Goal: Task Accomplishment & Management: Use online tool/utility

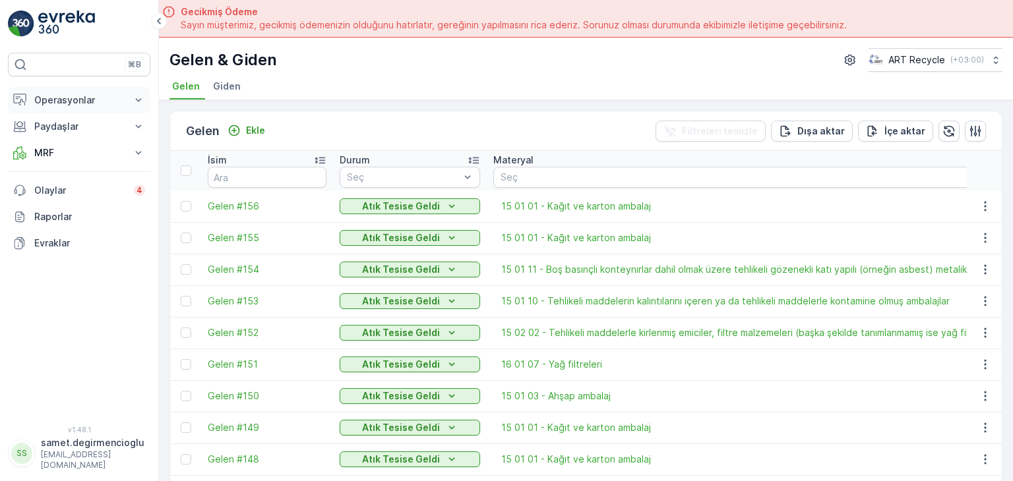
click at [71, 103] on p "Operasyonlar" at bounding box center [79, 100] width 90 height 13
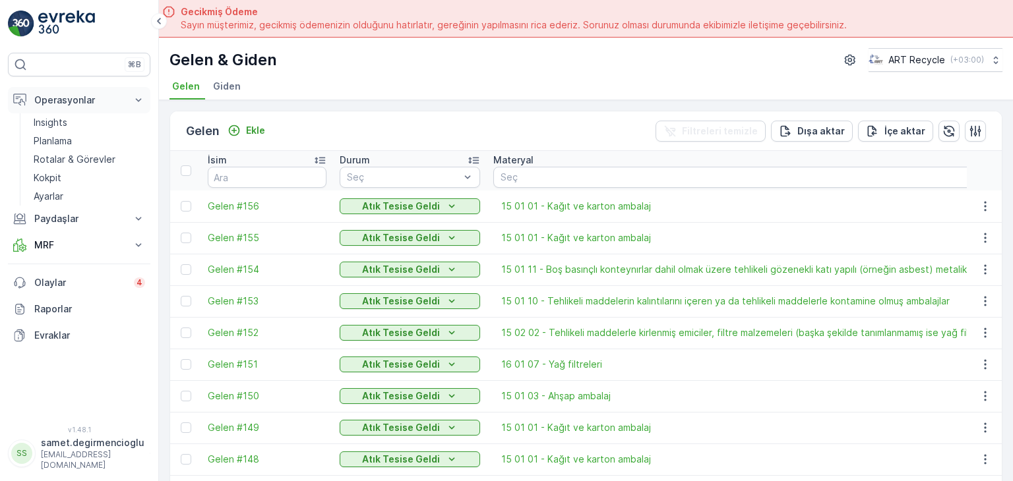
click at [71, 103] on p "Operasyonlar" at bounding box center [79, 100] width 90 height 13
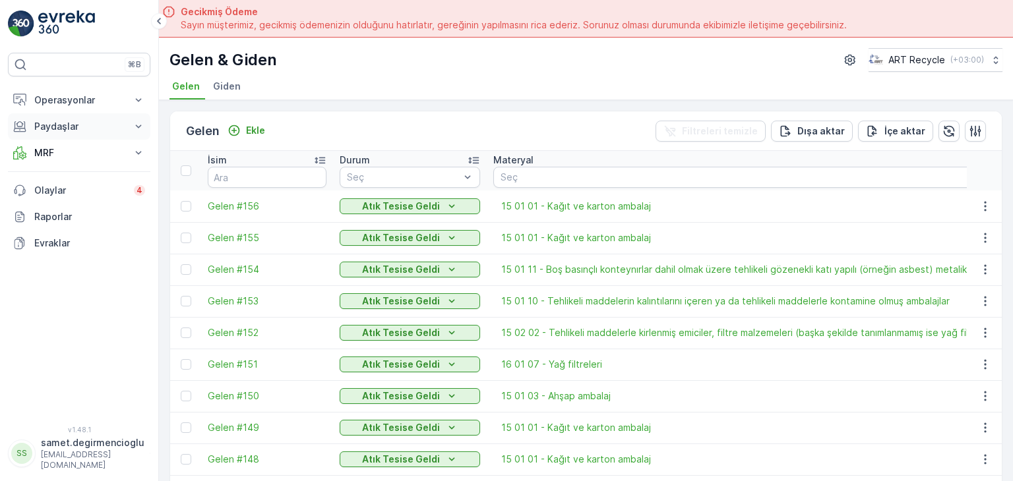
click at [71, 125] on p "Paydaşlar" at bounding box center [79, 126] width 90 height 13
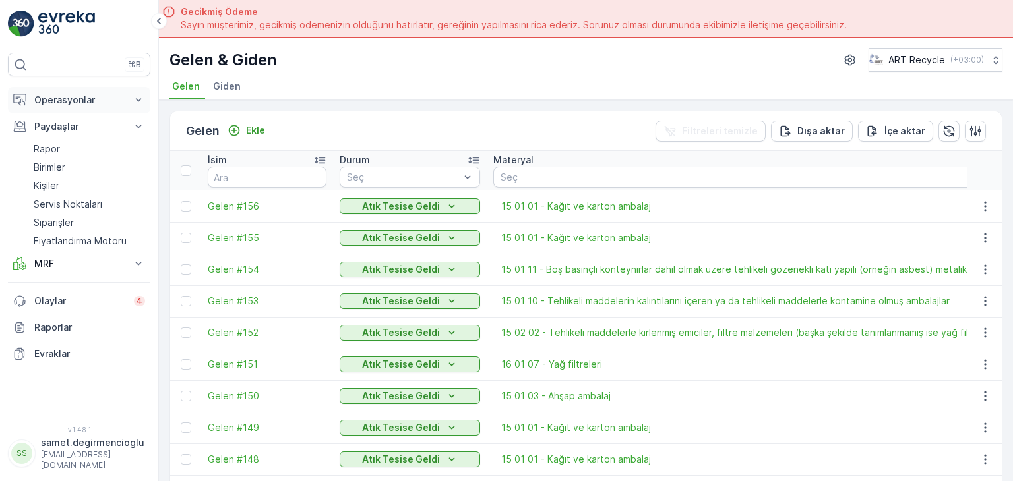
click at [79, 104] on p "Operasyonlar" at bounding box center [79, 100] width 90 height 13
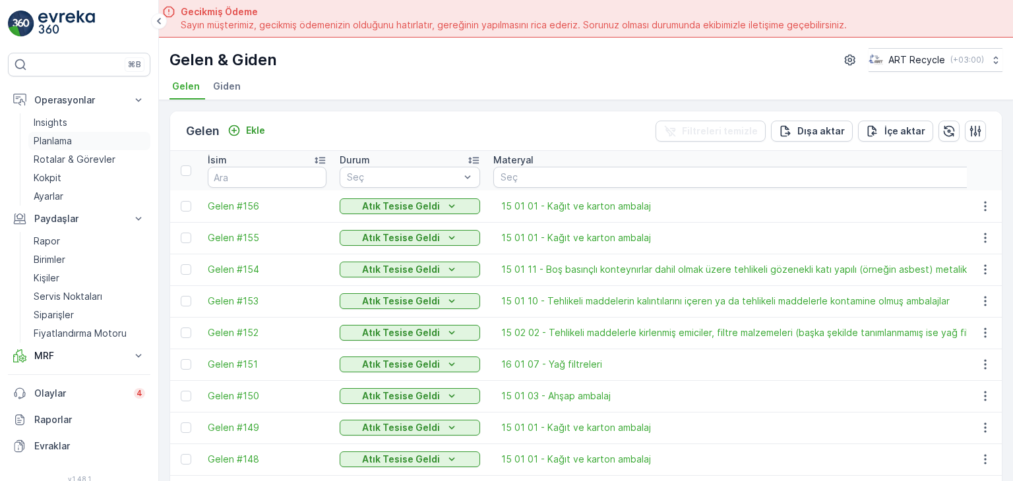
click at [72, 138] on p "Planlama" at bounding box center [53, 141] width 38 height 13
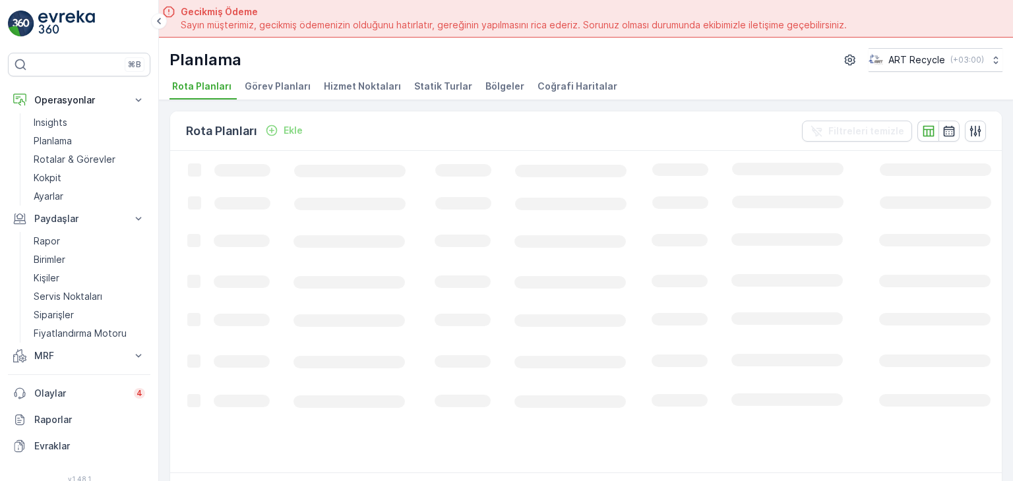
click at [372, 84] on span "Hizmet Noktaları" at bounding box center [362, 86] width 77 height 13
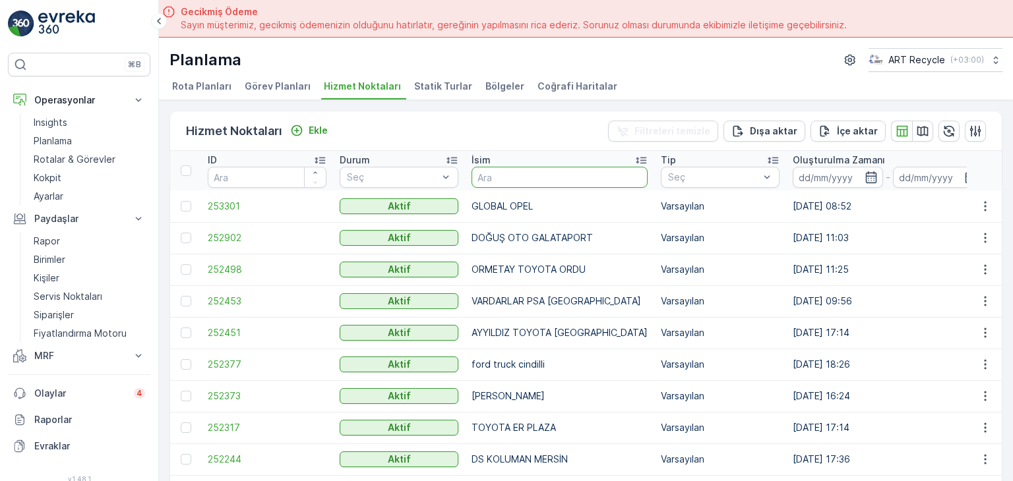
click at [520, 175] on input "text" at bounding box center [559, 177] width 176 height 21
type input "star"
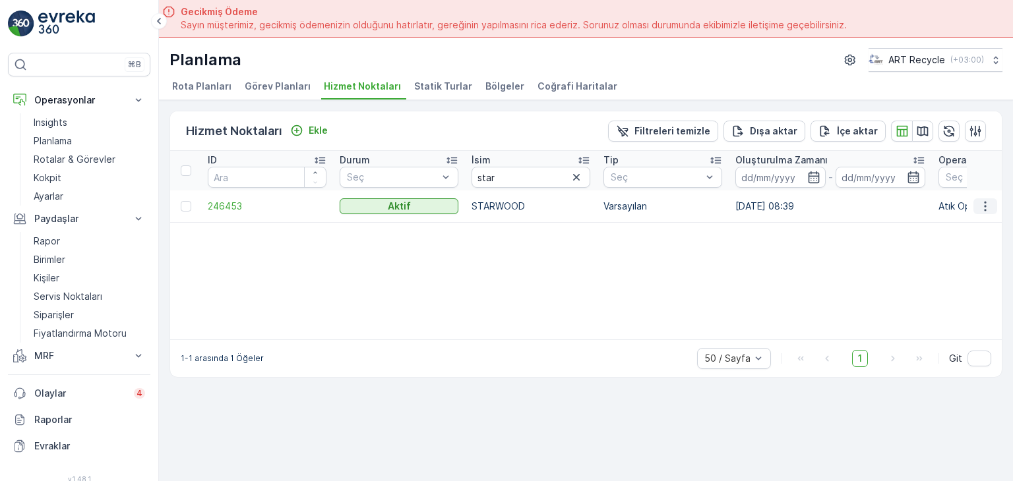
click at [985, 201] on icon "button" at bounding box center [985, 206] width 2 height 10
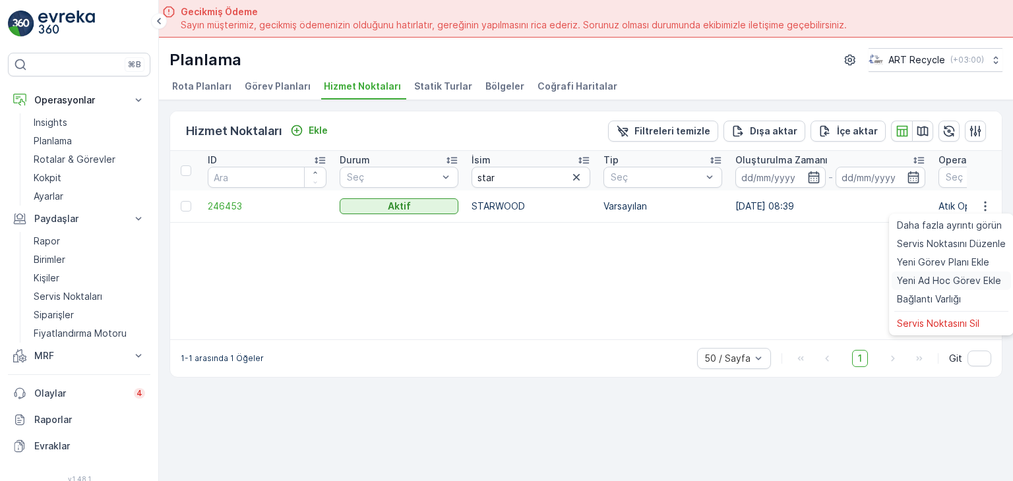
click at [956, 280] on span "Yeni Ad Hoc Görev Ekle" at bounding box center [949, 280] width 104 height 13
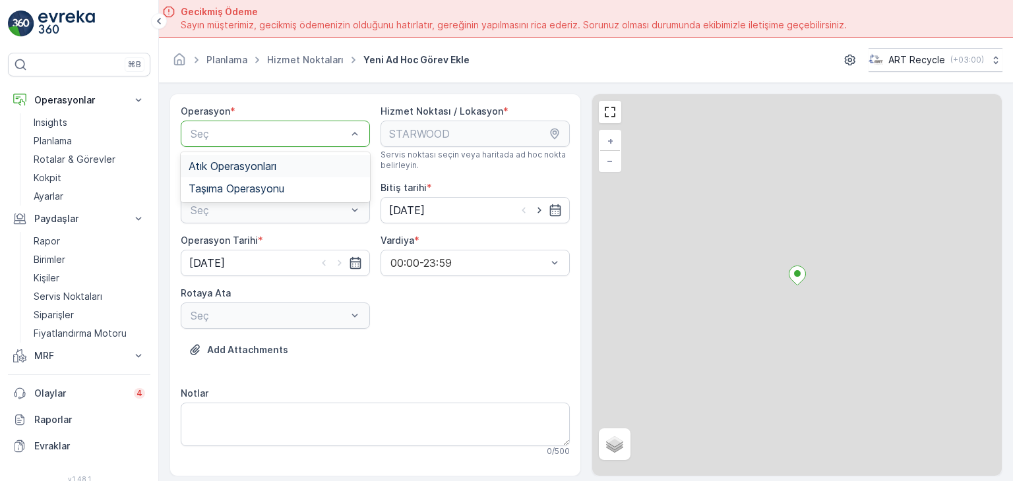
click at [255, 164] on span "Atık Operasyonları" at bounding box center [233, 166] width 88 height 12
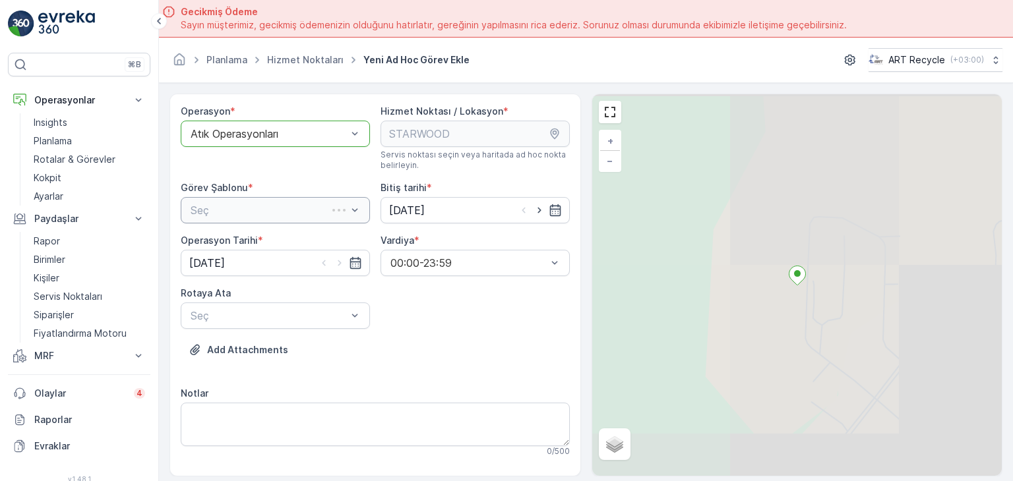
click at [253, 200] on div "Seç" at bounding box center [275, 210] width 189 height 26
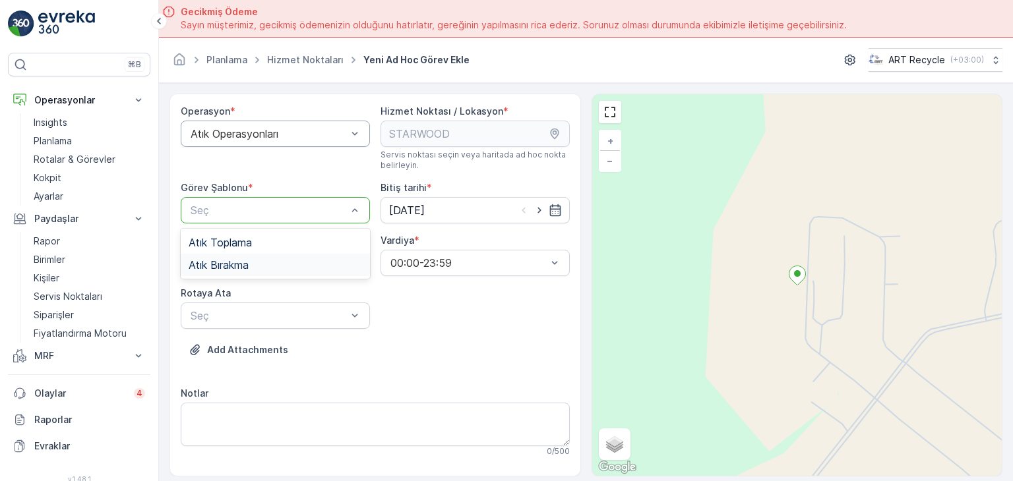
click at [245, 260] on span "Atık Bırakma" at bounding box center [219, 265] width 60 height 12
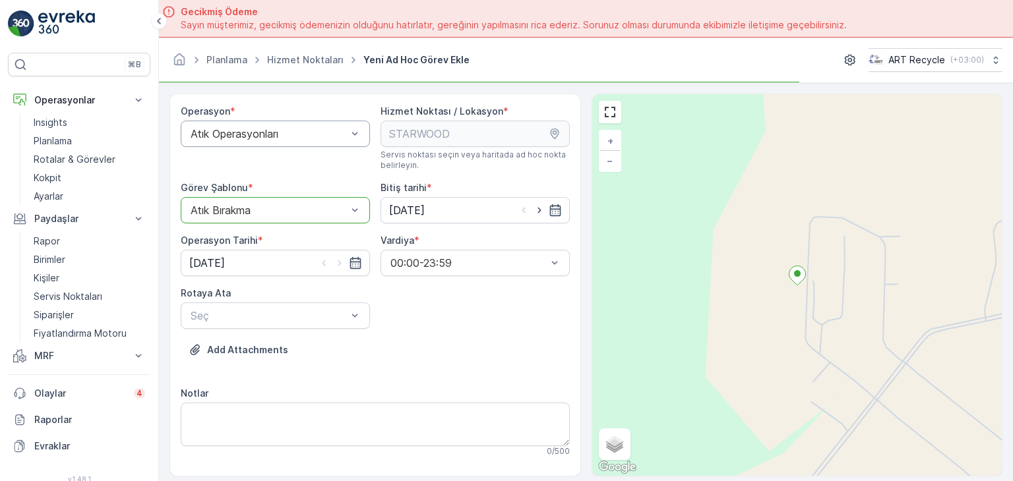
scroll to position [66, 0]
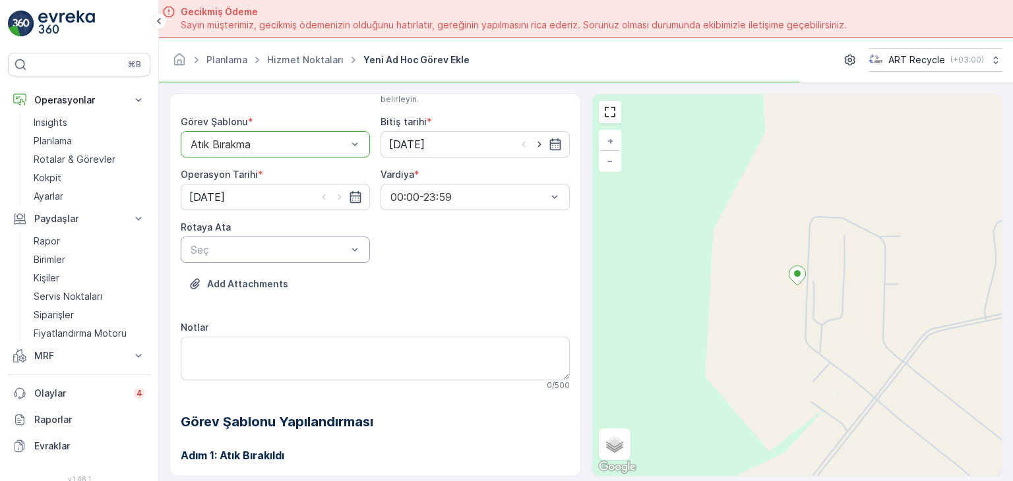
click at [245, 239] on div "Seç" at bounding box center [275, 250] width 189 height 26
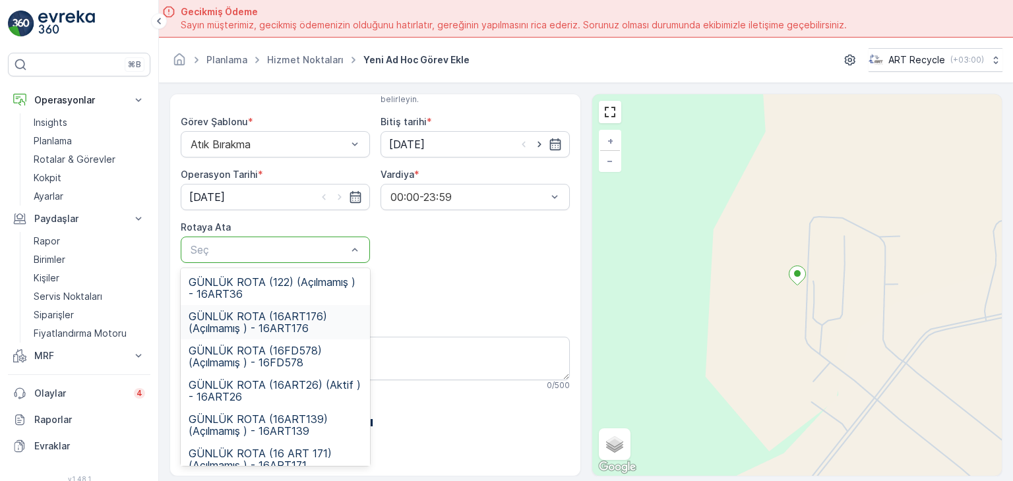
click at [289, 328] on span "GÜNLÜK ROTA (16ART176) (Açılmamış ) - 16ART176" at bounding box center [275, 323] width 173 height 24
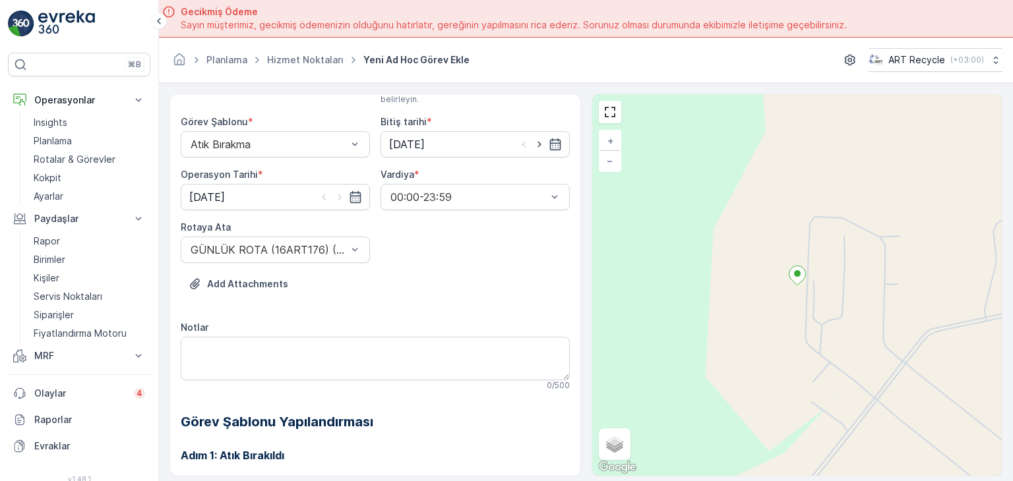
click at [419, 295] on div "Add Attachments" at bounding box center [375, 292] width 389 height 37
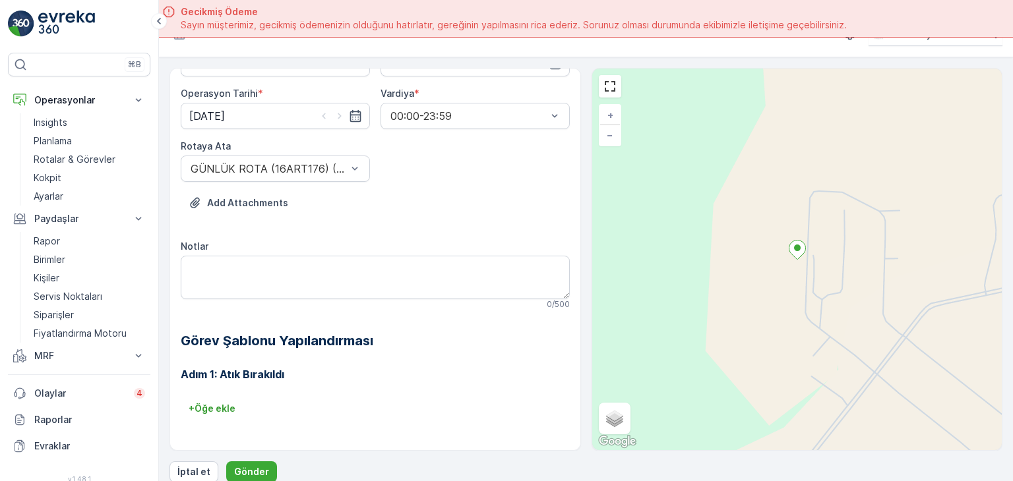
scroll to position [37, 0]
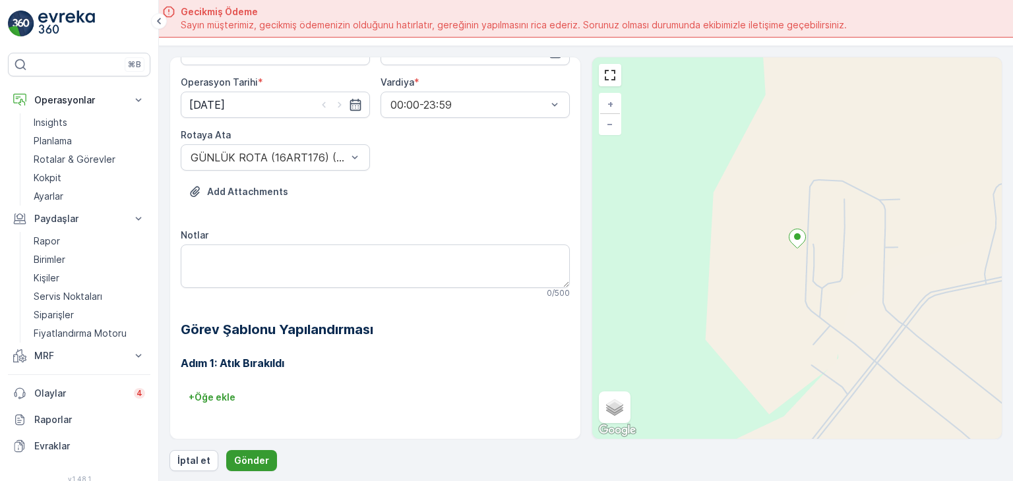
click at [252, 452] on button "Gönder" at bounding box center [251, 460] width 51 height 21
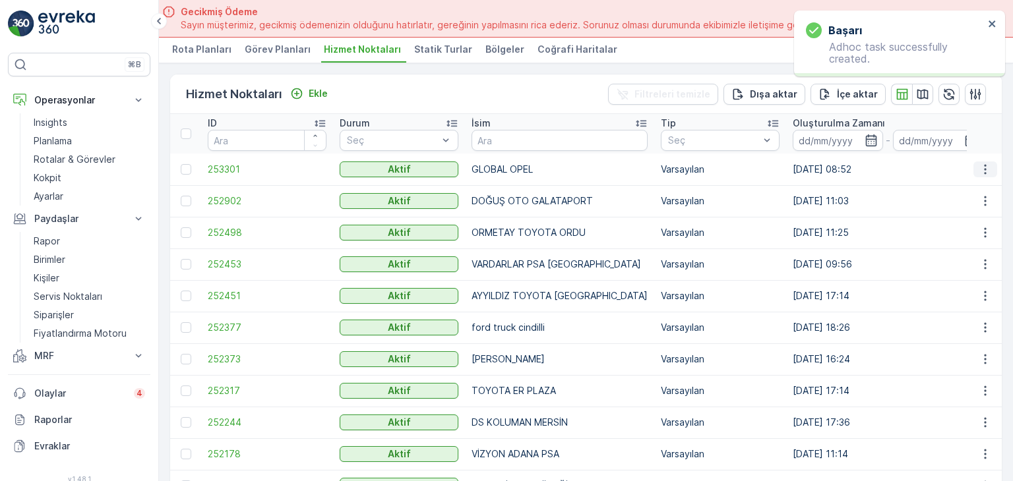
click at [984, 169] on icon "button" at bounding box center [985, 169] width 13 height 13
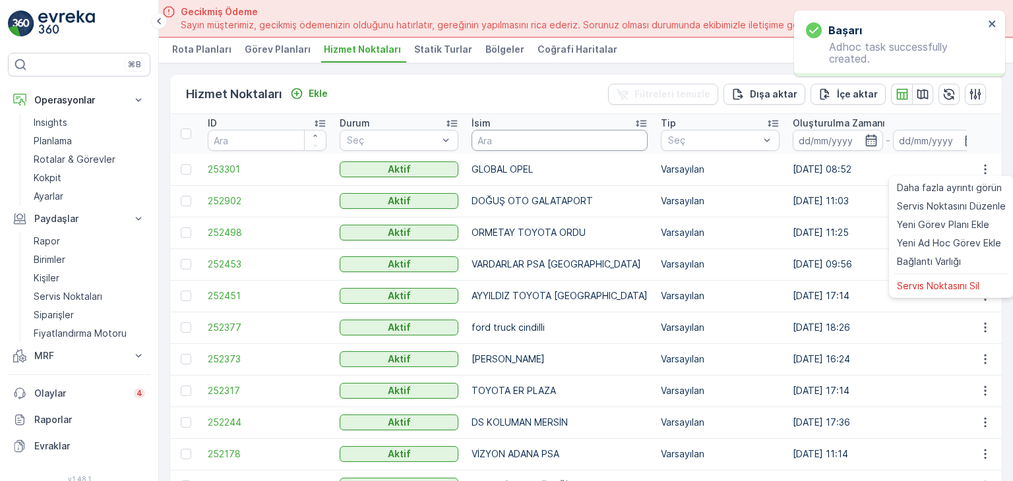
click at [552, 137] on input "text" at bounding box center [559, 140] width 176 height 21
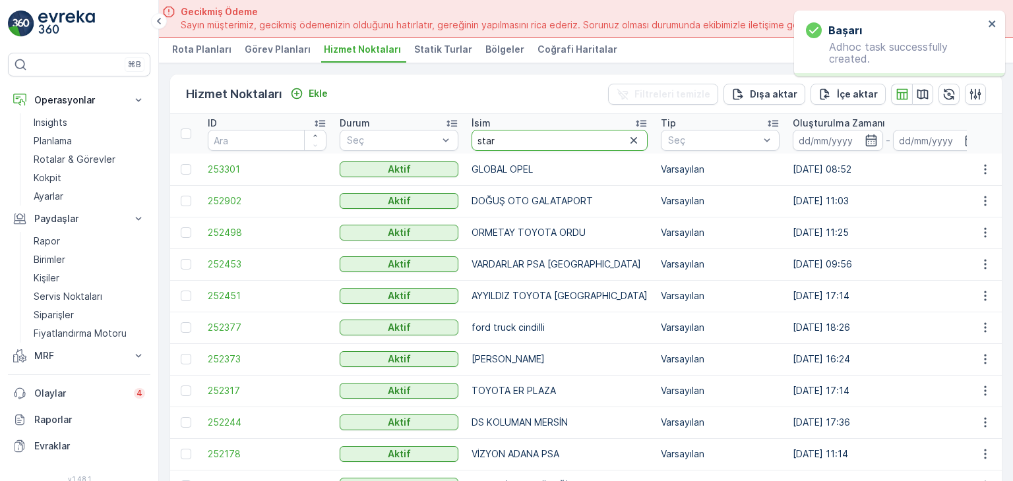
type input "starw"
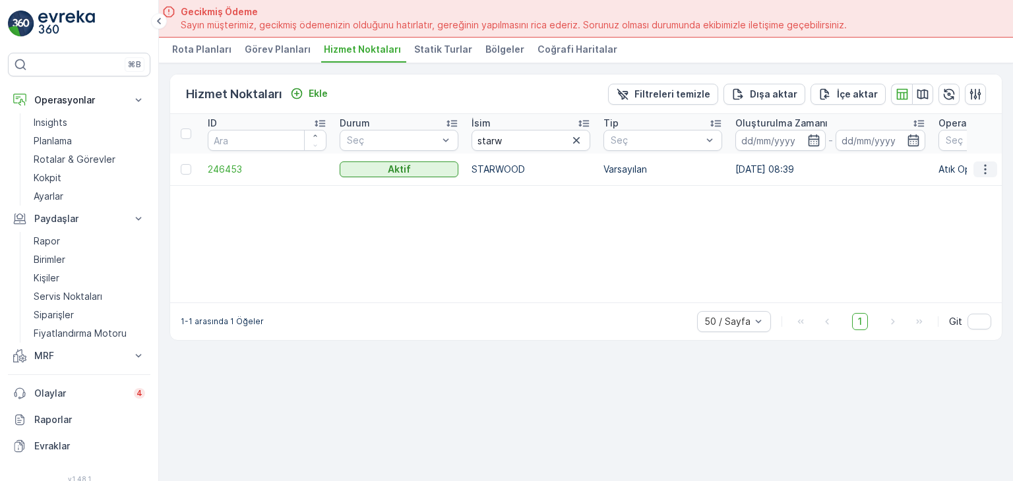
click at [986, 166] on icon "button" at bounding box center [985, 169] width 13 height 13
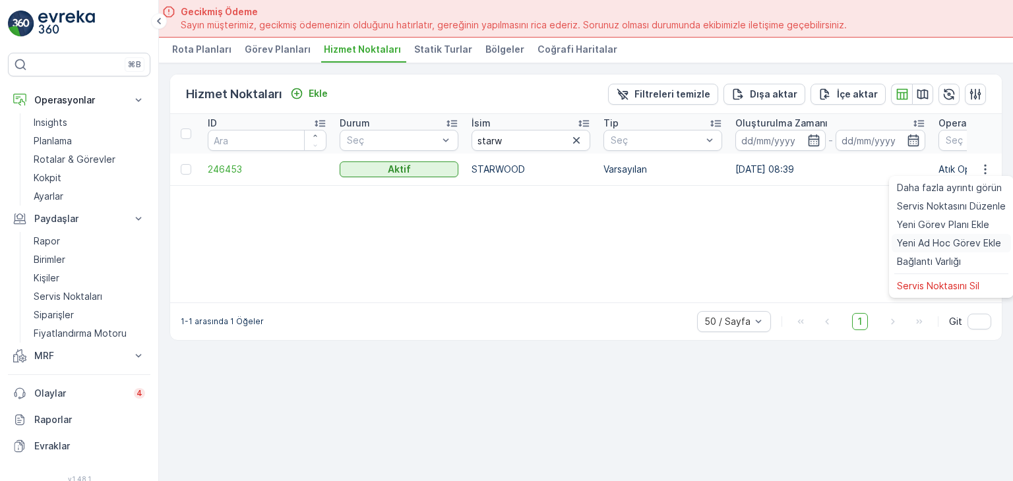
click at [931, 238] on span "Yeni Ad Hoc Görev Ekle" at bounding box center [949, 243] width 104 height 13
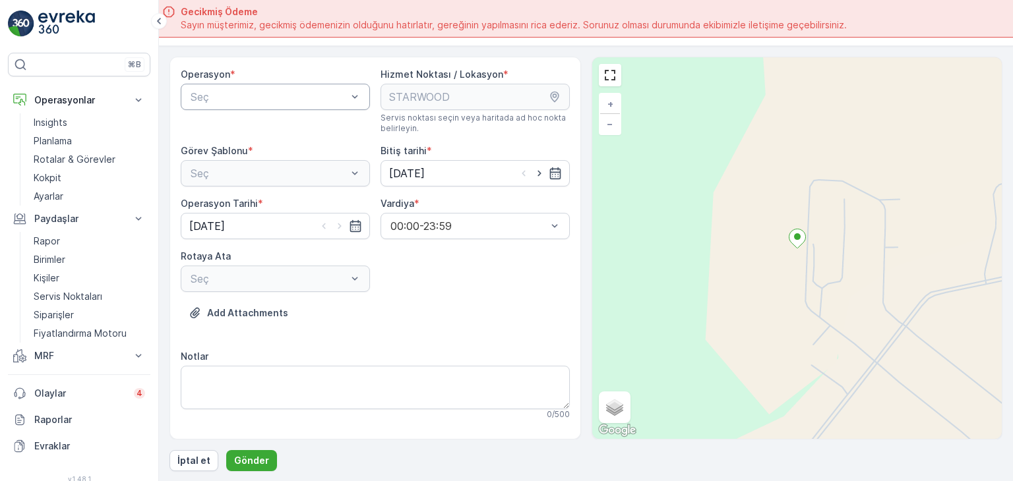
click at [289, 84] on div "Seç" at bounding box center [275, 97] width 189 height 26
click at [258, 130] on span "Atık Operasyonları" at bounding box center [233, 129] width 88 height 12
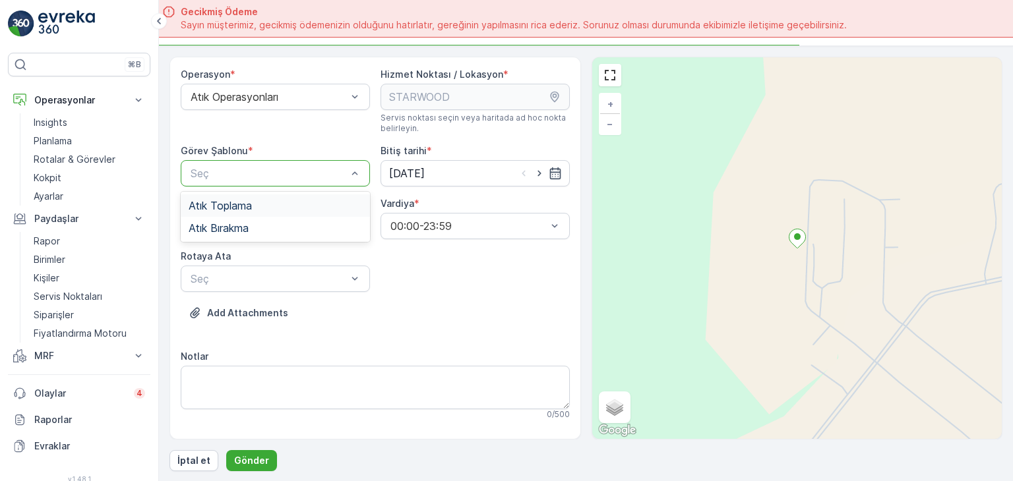
click at [249, 167] on div at bounding box center [268, 173] width 159 height 12
click at [249, 222] on span "Atık Bırakma" at bounding box center [219, 228] width 60 height 12
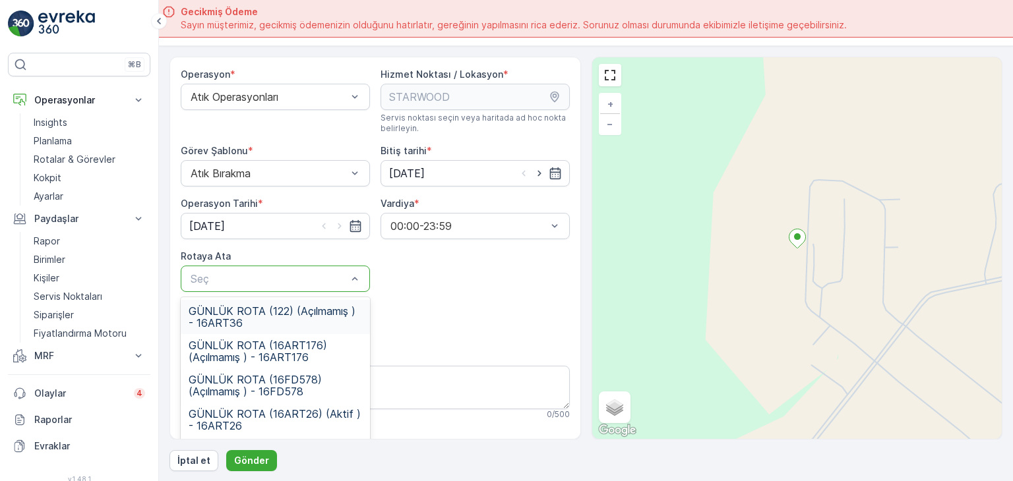
click at [259, 282] on div at bounding box center [268, 279] width 159 height 12
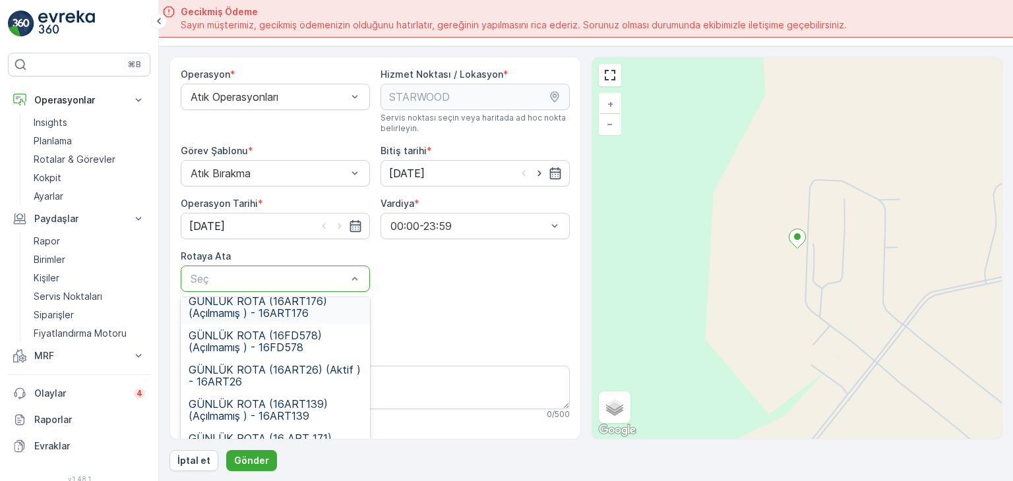
scroll to position [65, 0]
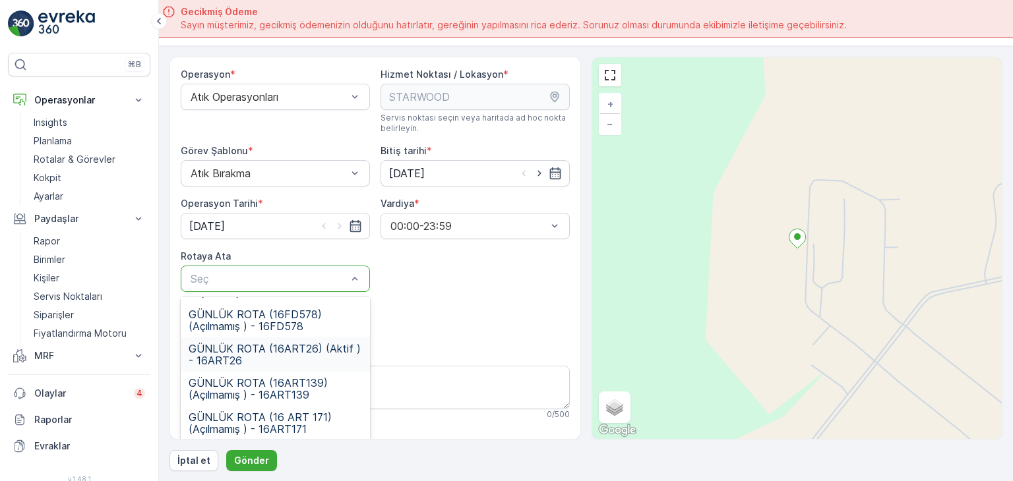
click at [276, 349] on span "GÜNLÜK ROTA (16ART26) (Aktif ) - 16ART26" at bounding box center [275, 355] width 173 height 24
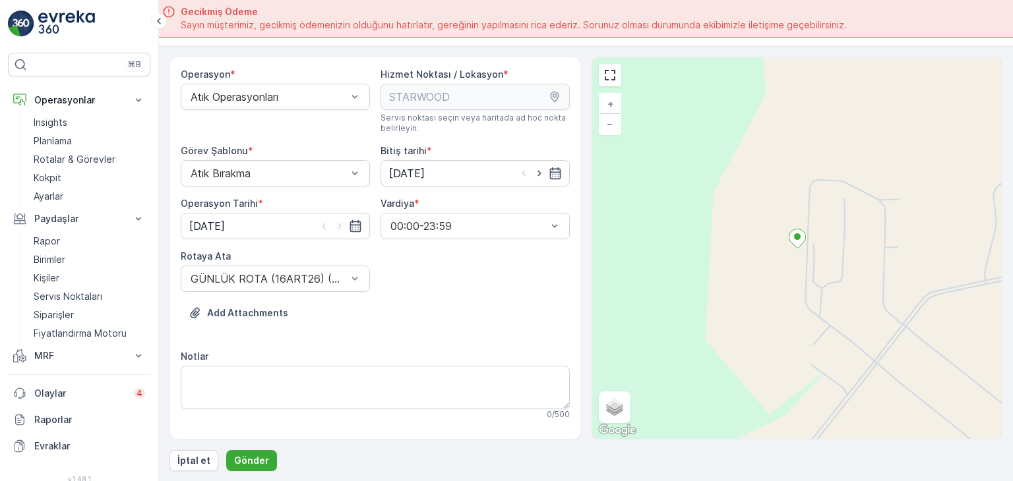
click at [409, 317] on div "Add Attachments" at bounding box center [375, 321] width 389 height 37
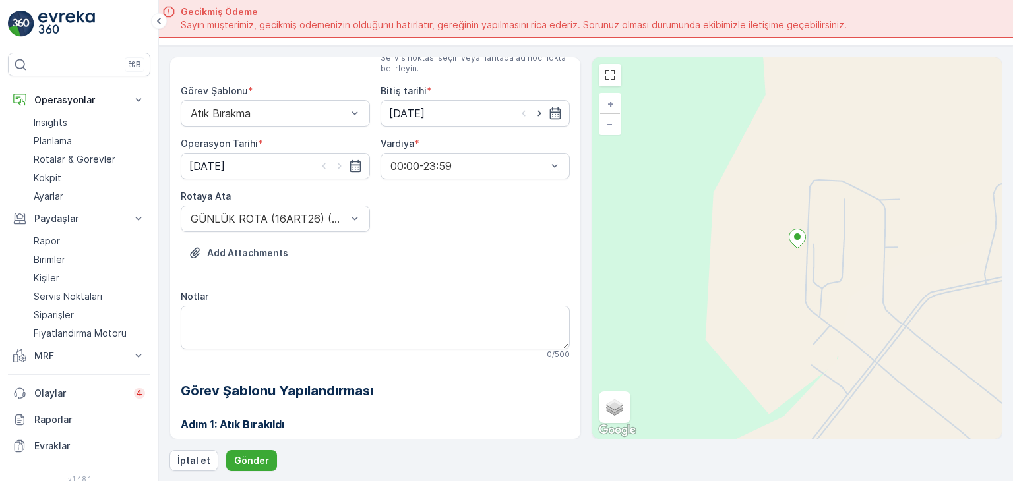
scroll to position [121, 0]
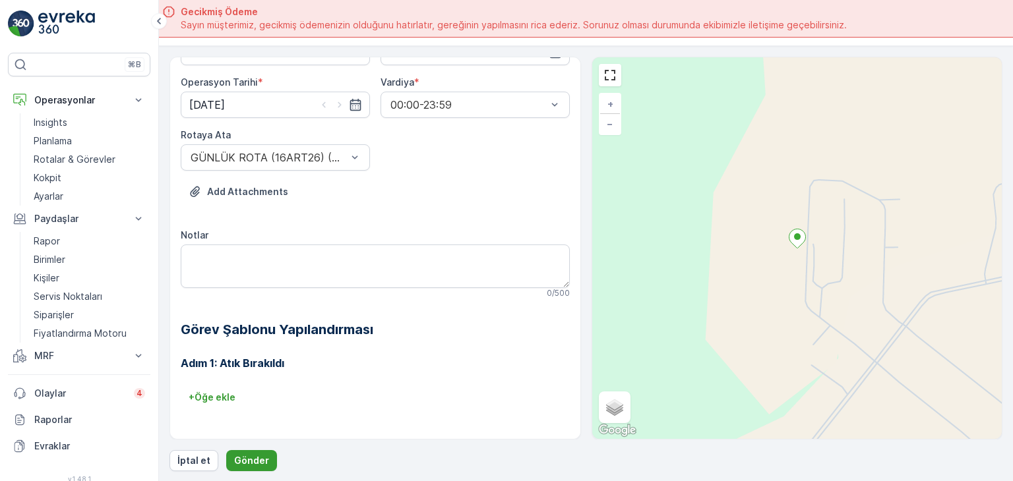
click at [249, 451] on button "Gönder" at bounding box center [251, 460] width 51 height 21
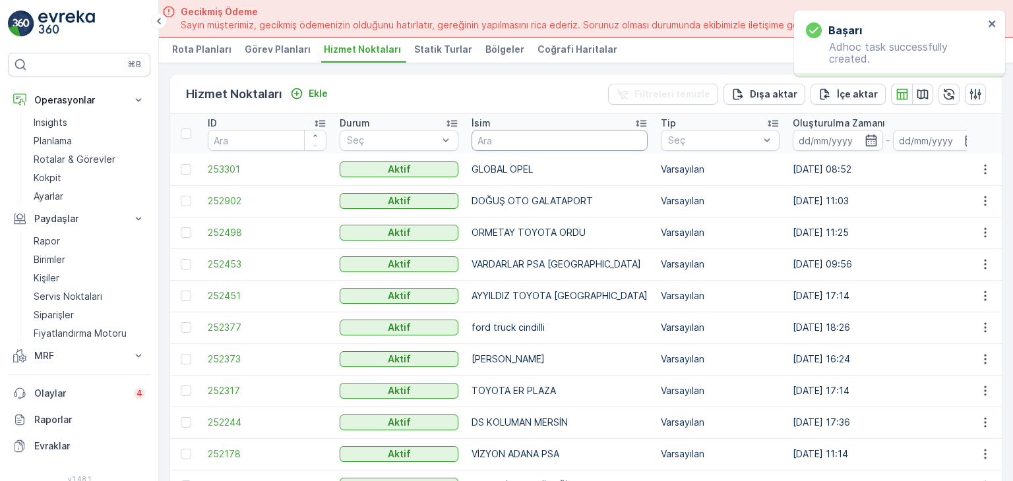
click at [516, 135] on input "text" at bounding box center [559, 140] width 176 height 21
type input "bpo"
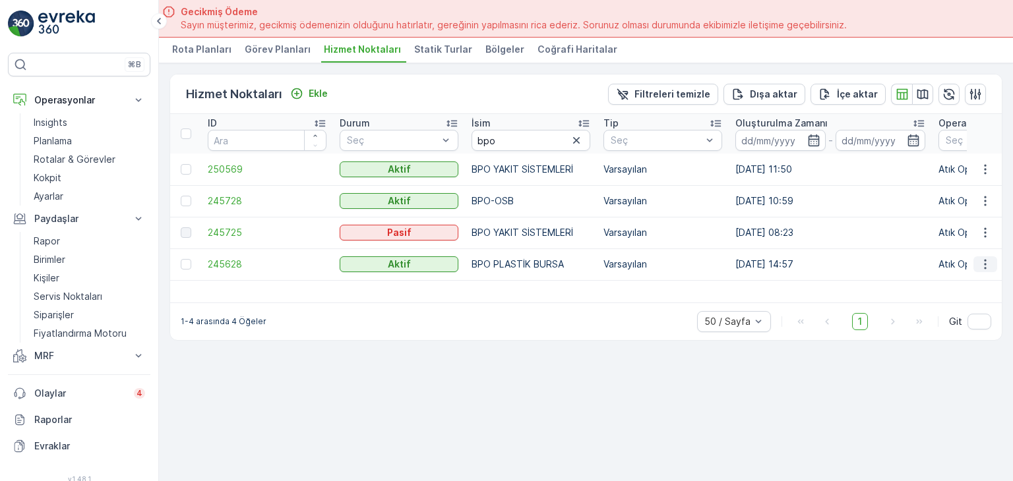
click at [990, 264] on icon "button" at bounding box center [985, 264] width 13 height 13
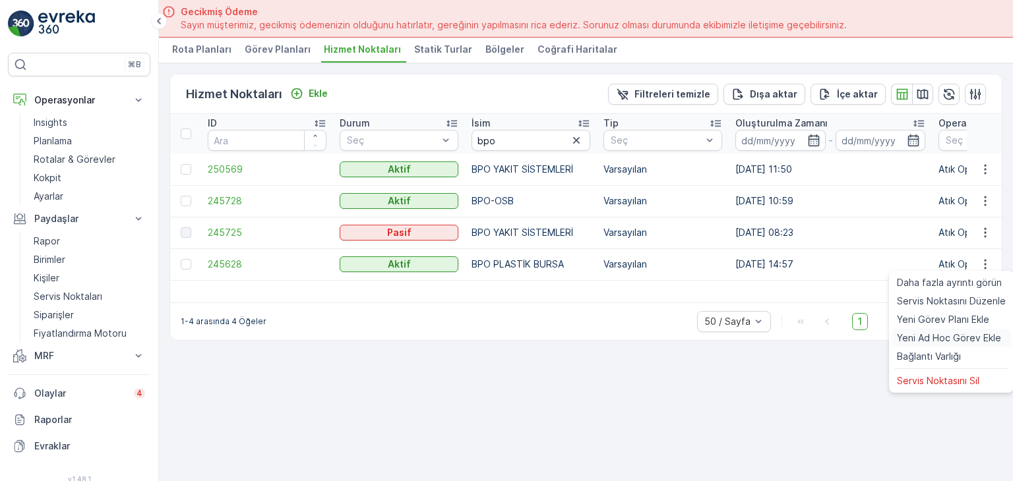
click at [927, 338] on span "Yeni Ad Hoc Görev Ekle" at bounding box center [949, 338] width 104 height 13
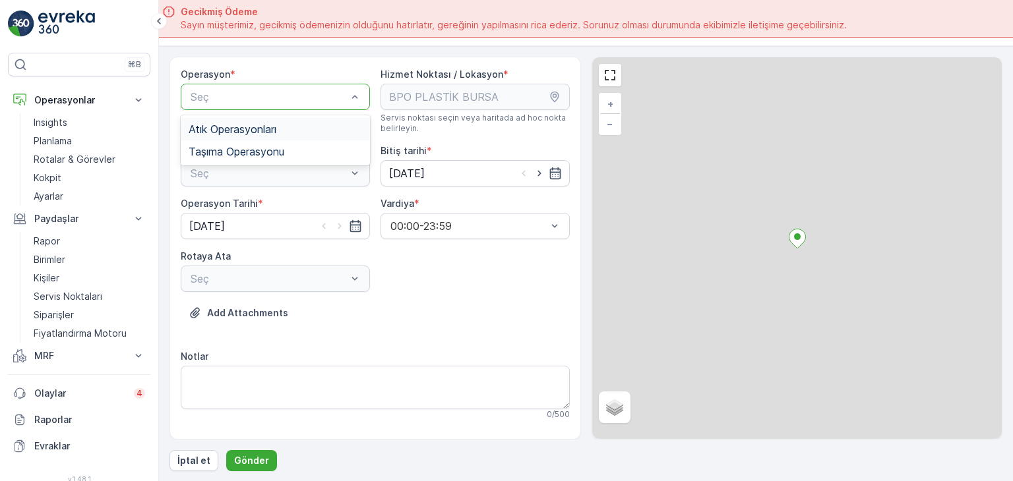
click at [266, 87] on div "Seç" at bounding box center [275, 97] width 189 height 26
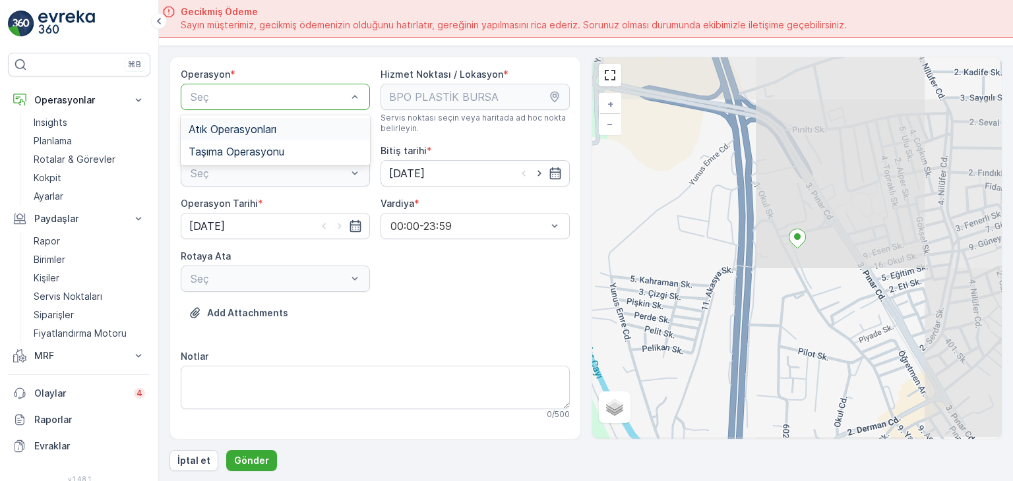
click at [251, 127] on span "Atık Operasyonları" at bounding box center [233, 129] width 88 height 12
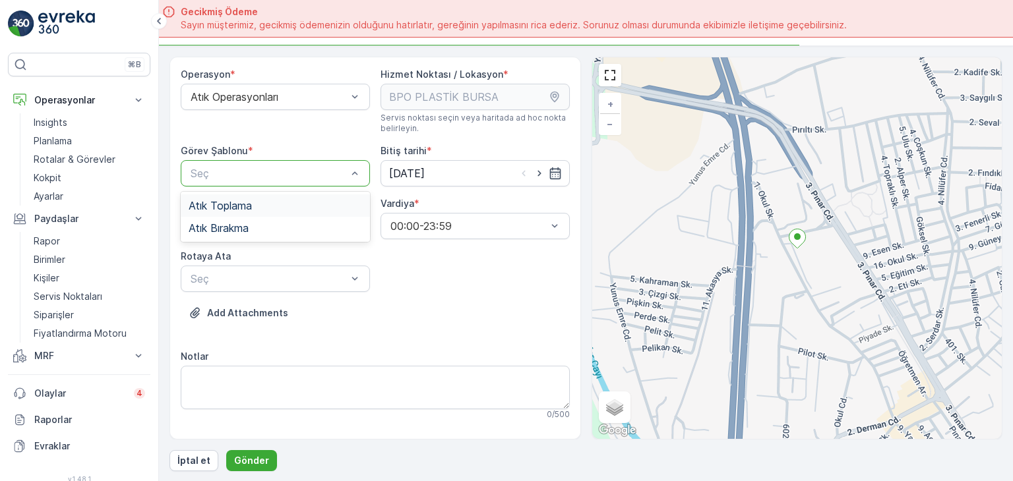
click at [248, 160] on div "Seç" at bounding box center [275, 173] width 189 height 26
click at [243, 225] on span "Atık Bırakma" at bounding box center [219, 228] width 60 height 12
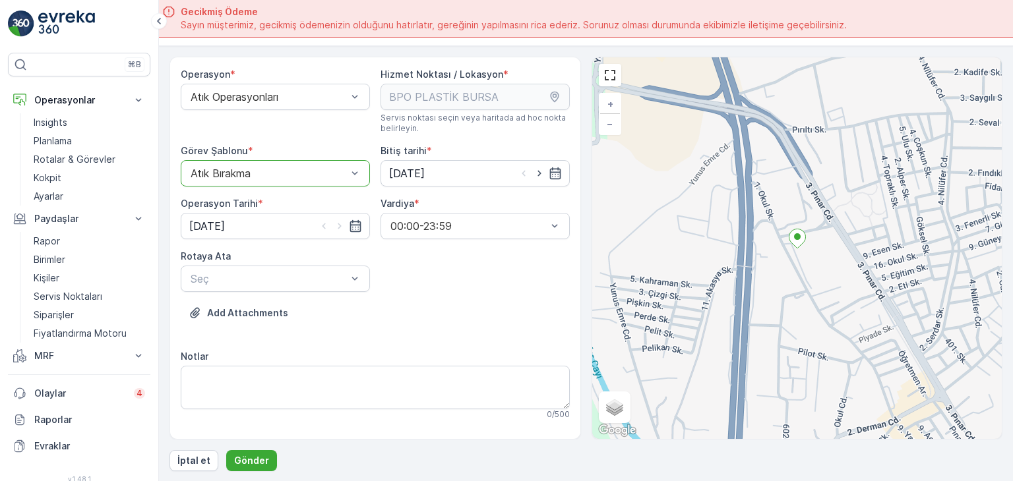
click at [282, 179] on div "Atık Bırakma" at bounding box center [275, 173] width 189 height 26
click at [266, 210] on div "Atık Toplama" at bounding box center [275, 206] width 189 height 22
click at [263, 280] on div at bounding box center [268, 279] width 159 height 12
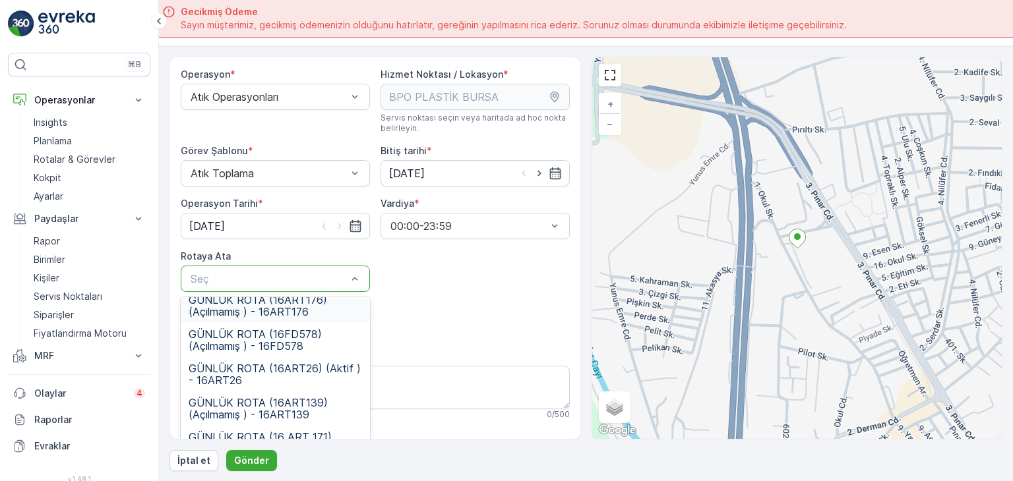
scroll to position [65, 0]
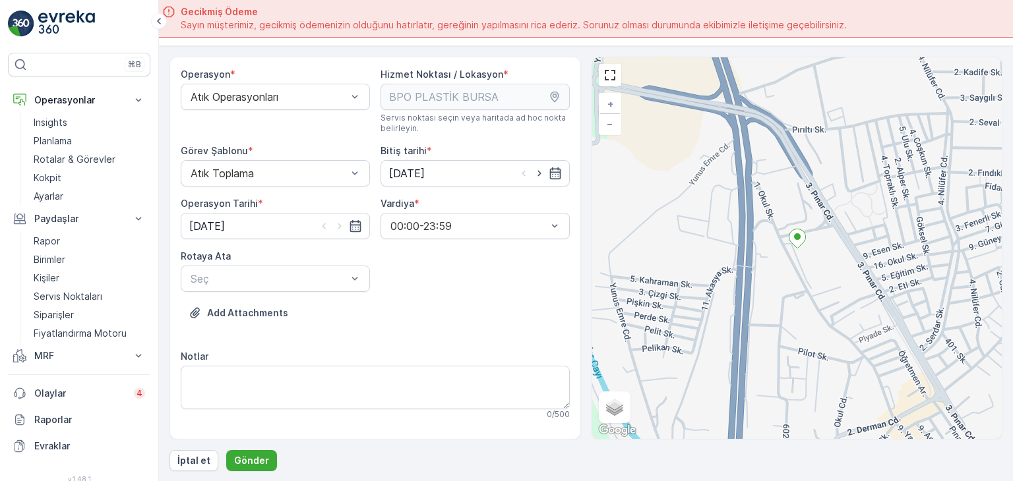
click at [418, 317] on div "Add Attachments" at bounding box center [375, 321] width 389 height 37
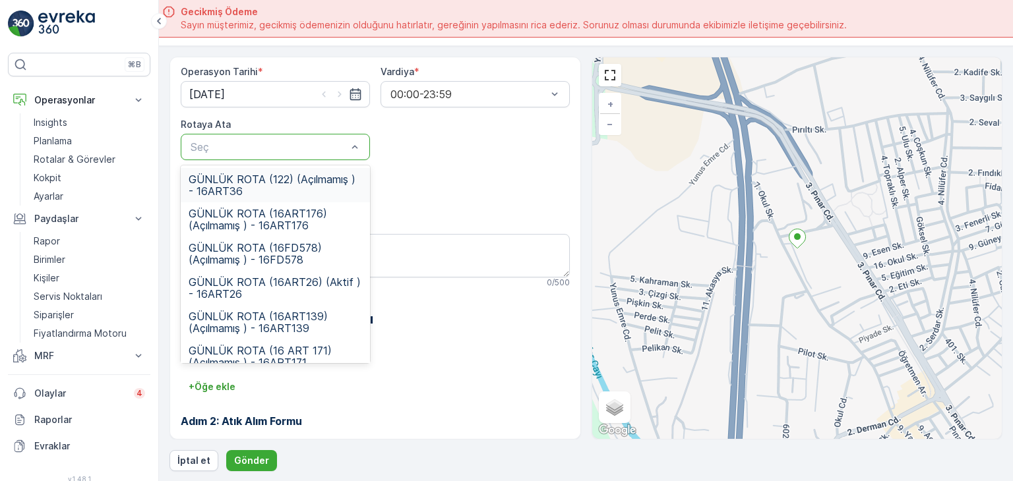
click at [313, 143] on div at bounding box center [268, 147] width 159 height 12
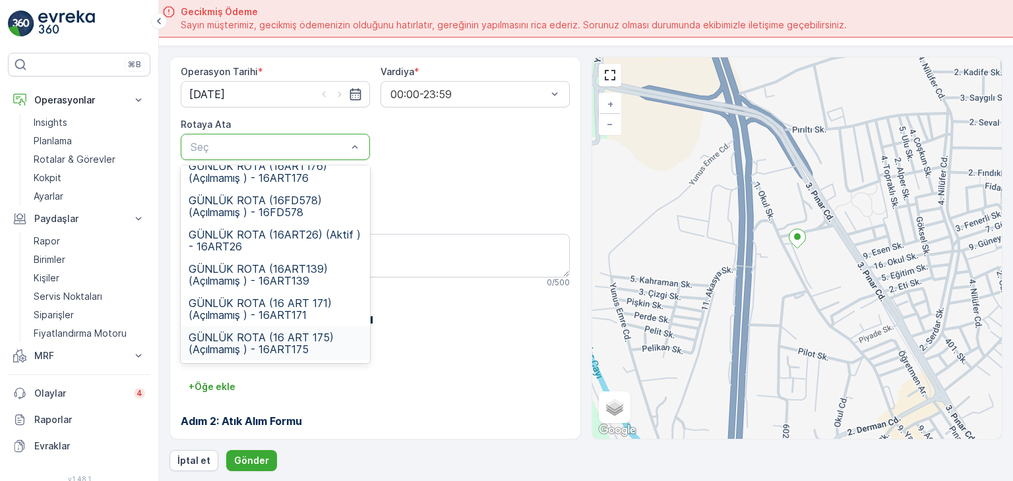
drag, startPoint x: 298, startPoint y: 345, endPoint x: 328, endPoint y: 357, distance: 32.6
click at [299, 346] on span "GÜNLÜK ROTA (16 ART 175) (Açılmamış ) - 16ART175" at bounding box center [275, 344] width 173 height 24
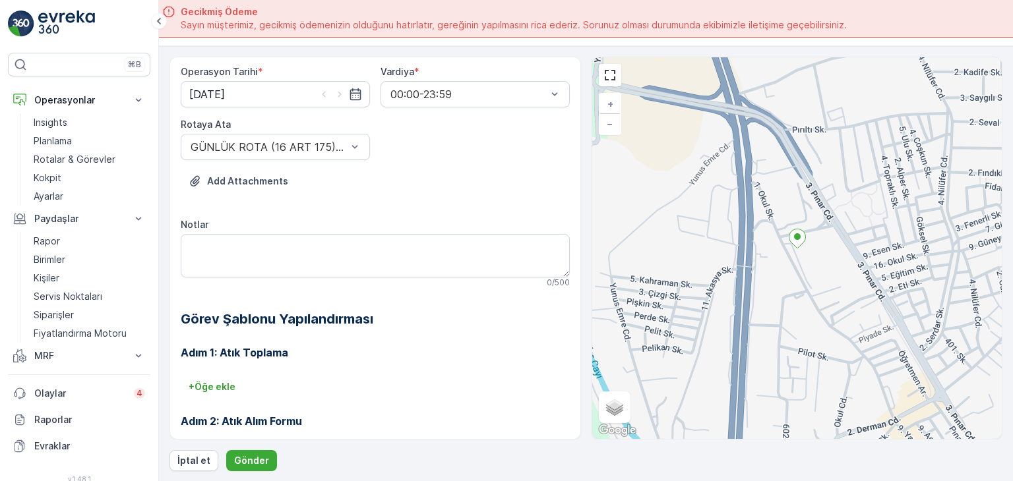
click at [414, 349] on h3 "Adım 1: Atık Toplama" at bounding box center [375, 353] width 389 height 16
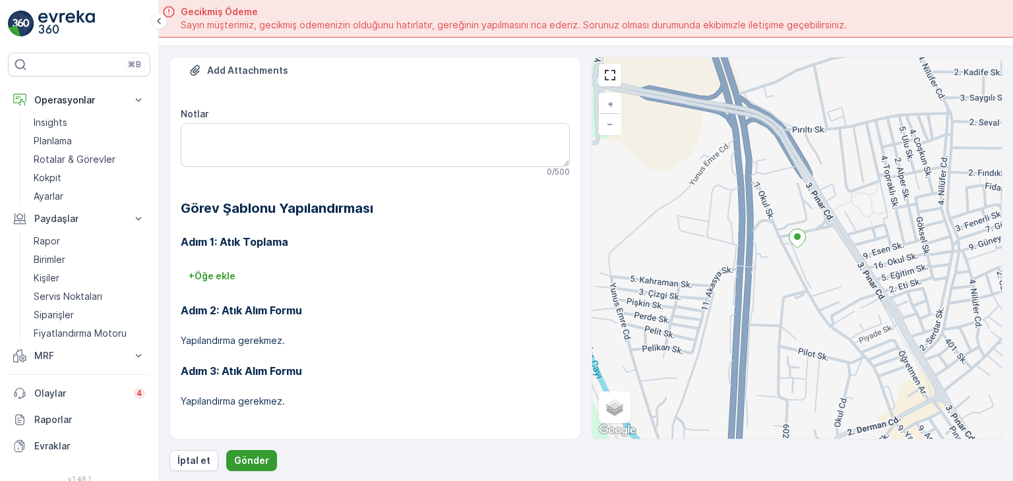
click at [254, 465] on p "Gönder" at bounding box center [251, 460] width 35 height 13
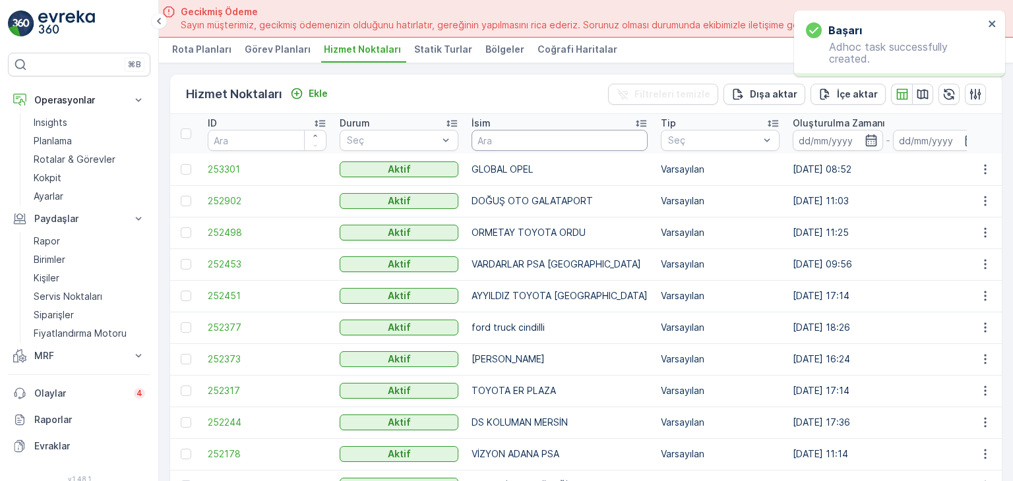
click at [525, 133] on input "text" at bounding box center [559, 140] width 176 height 21
type input "esenyurt"
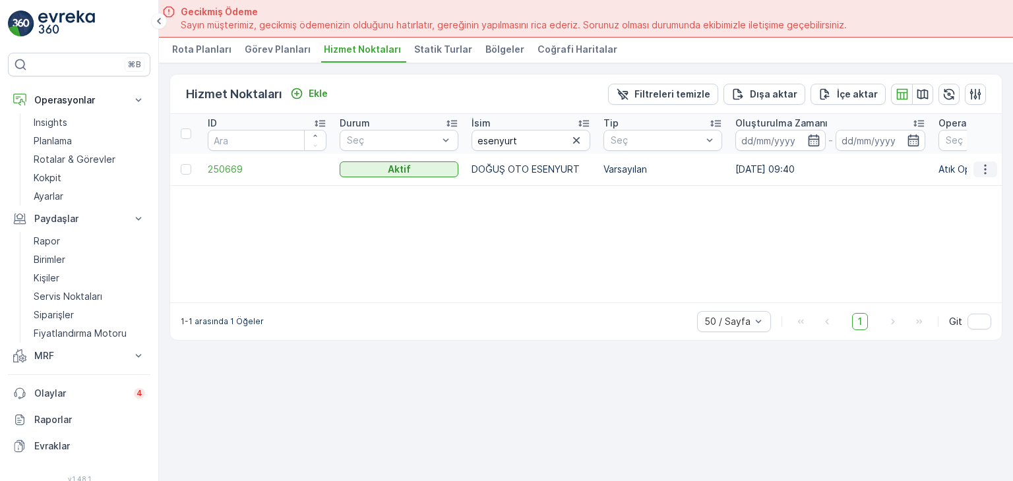
click at [992, 166] on button "button" at bounding box center [985, 170] width 24 height 16
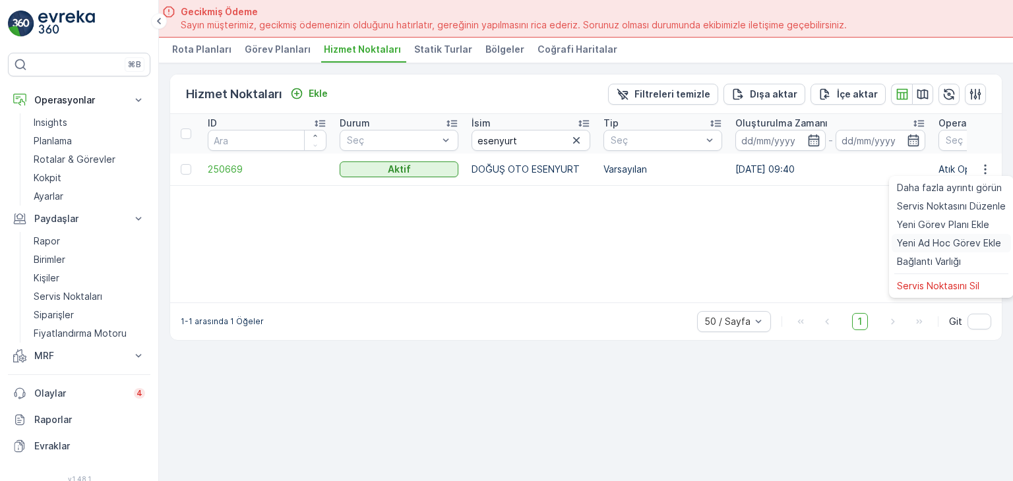
click at [936, 243] on span "Yeni Ad Hoc Görev Ekle" at bounding box center [949, 243] width 104 height 13
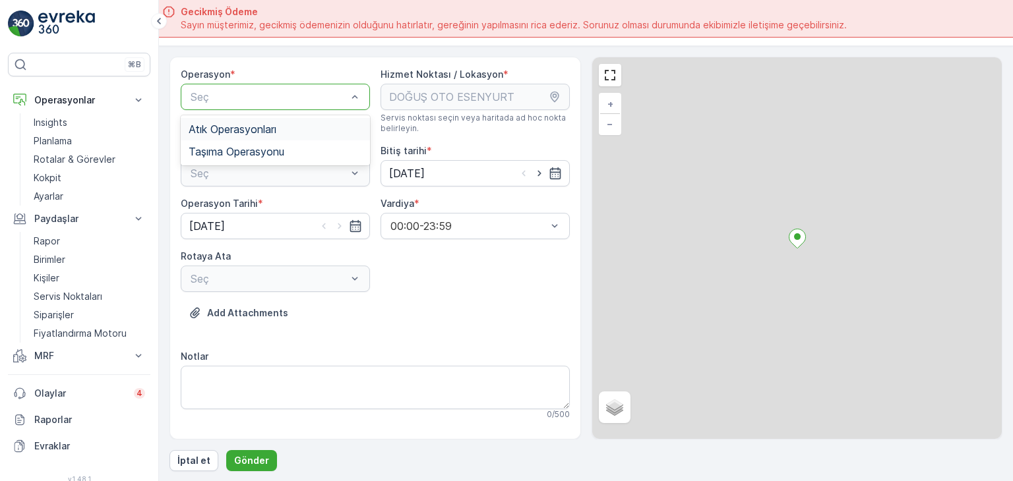
click at [270, 87] on div "Seç" at bounding box center [275, 97] width 189 height 26
click at [268, 121] on div "Atık Operasyonları" at bounding box center [275, 129] width 189 height 22
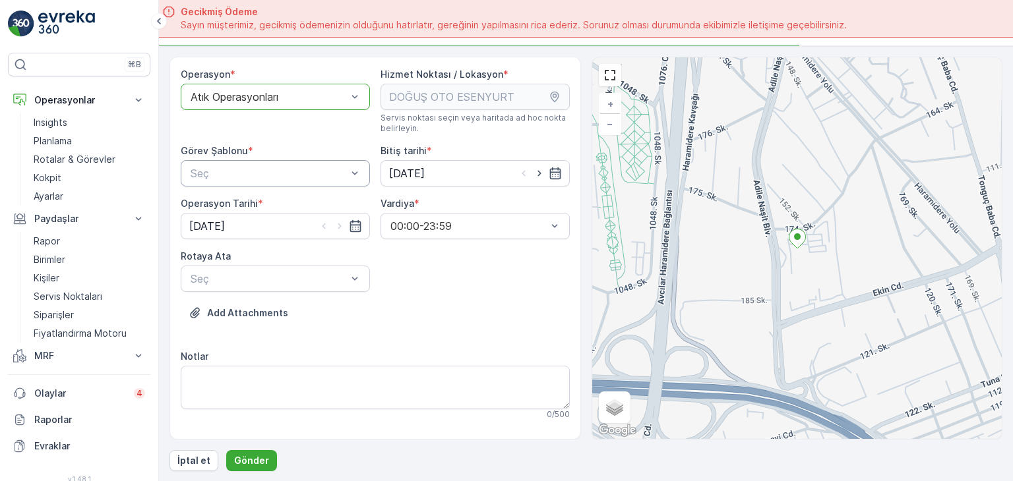
click at [261, 167] on div at bounding box center [268, 173] width 159 height 12
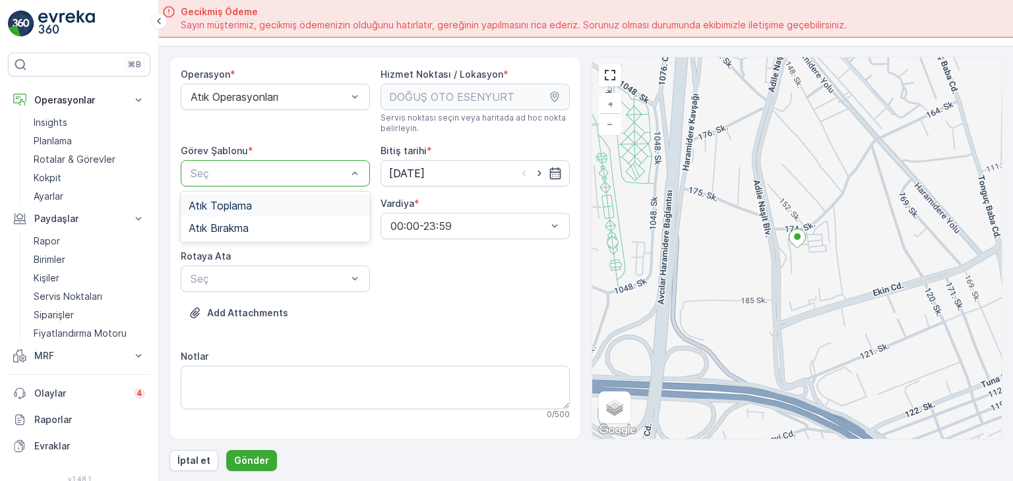
click at [262, 200] on div "Atık Toplama" at bounding box center [275, 206] width 173 height 12
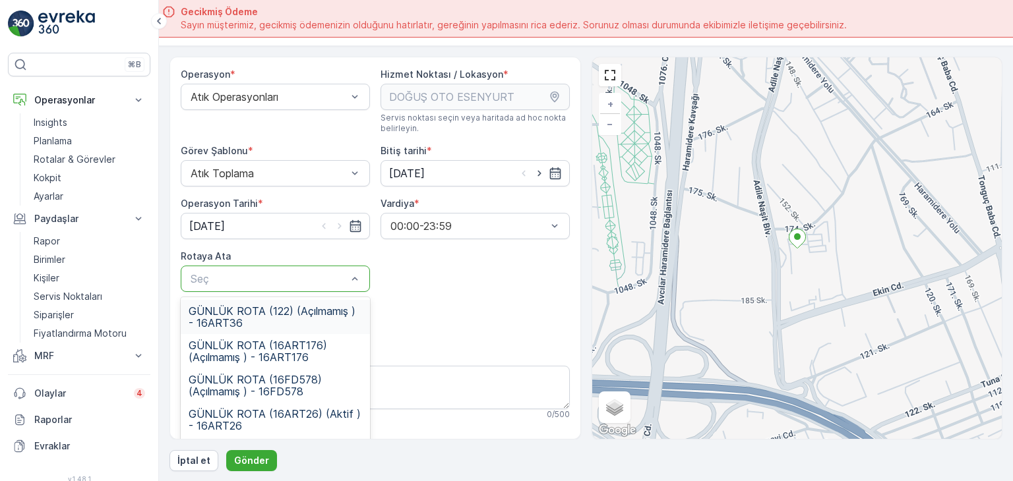
click at [290, 277] on div at bounding box center [268, 279] width 159 height 12
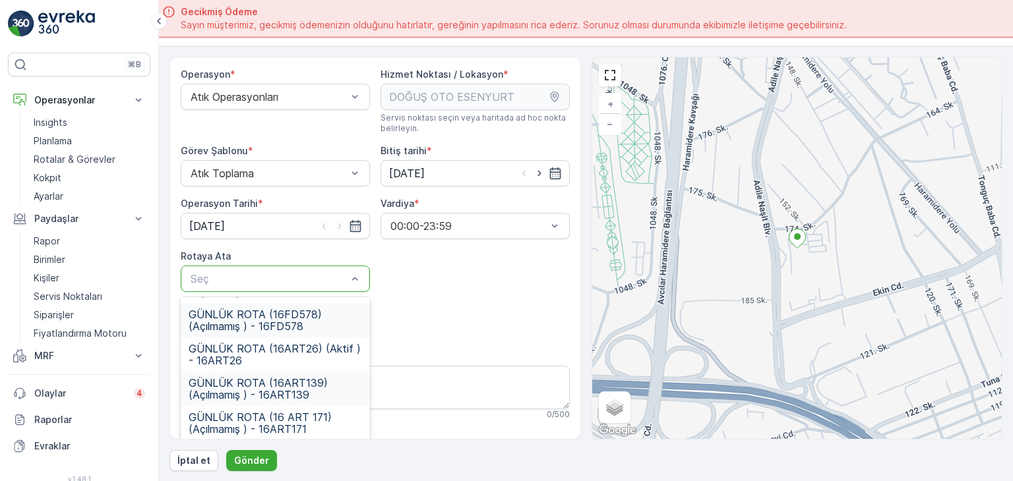
click at [319, 391] on span "GÜNLÜK ROTA (16ART139) (Açılmamış ) - 16ART139" at bounding box center [275, 389] width 173 height 24
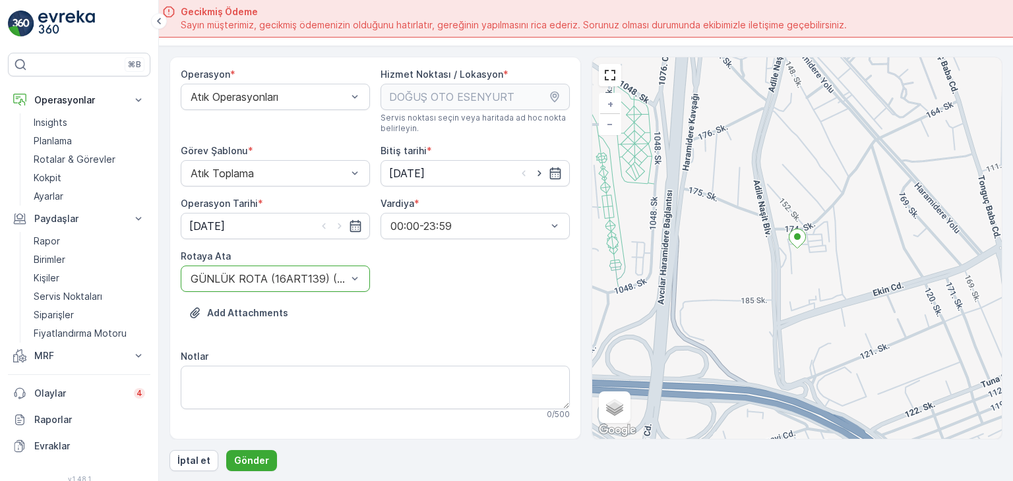
click at [448, 334] on div "Add Attachments" at bounding box center [375, 321] width 389 height 37
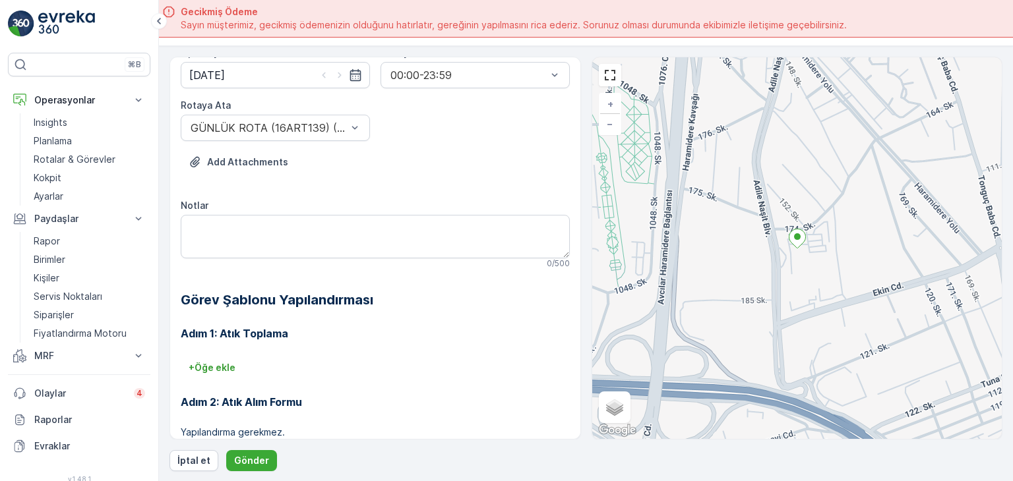
scroll to position [243, 0]
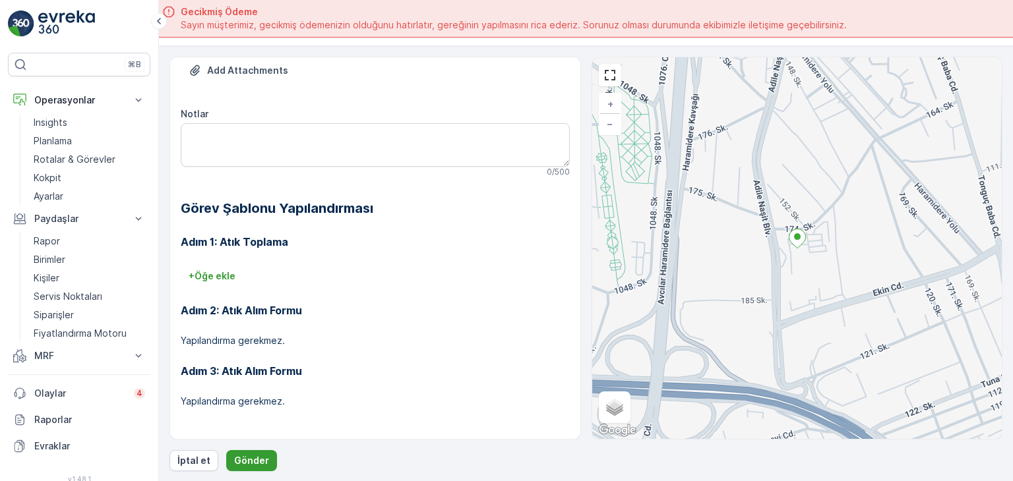
click at [265, 454] on button "Gönder" at bounding box center [251, 460] width 51 height 21
